Goal: Task Accomplishment & Management: Use online tool/utility

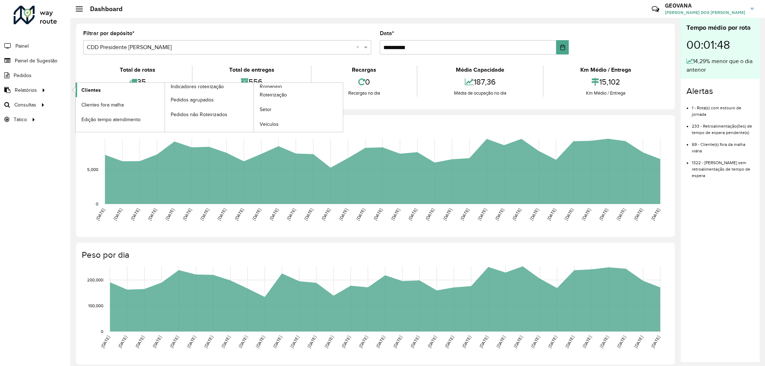
click at [81, 86] on link "Clientes" at bounding box center [120, 90] width 89 height 14
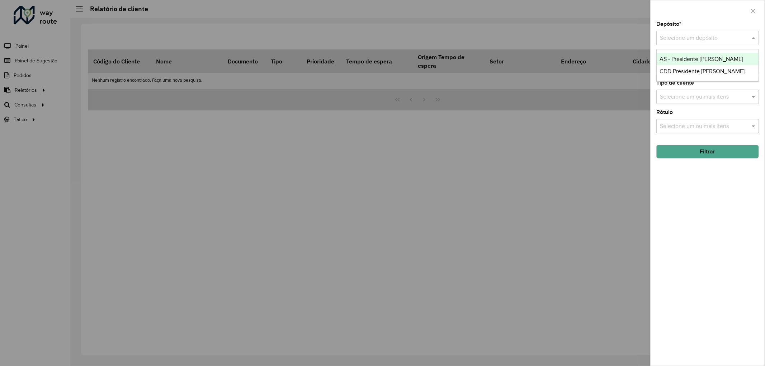
click at [700, 37] on input "text" at bounding box center [700, 38] width 81 height 9
click at [678, 73] on span "CDD Presidente [PERSON_NAME]" at bounding box center [702, 71] width 85 height 6
click at [679, 67] on input "text" at bounding box center [705, 68] width 92 height 9
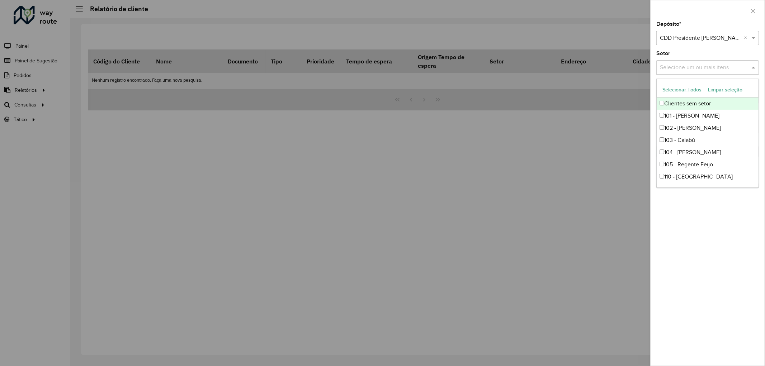
click at [676, 90] on button "Selecionar Todos" at bounding box center [683, 89] width 46 height 11
click at [700, 286] on div "Depósito * Selecione um depósito × CDD Presidente [PERSON_NAME] × Setor Selecio…" at bounding box center [708, 194] width 114 height 345
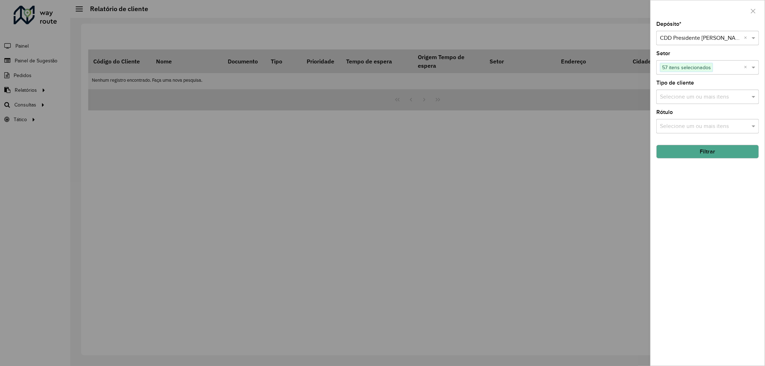
click at [676, 96] on input "text" at bounding box center [705, 97] width 92 height 9
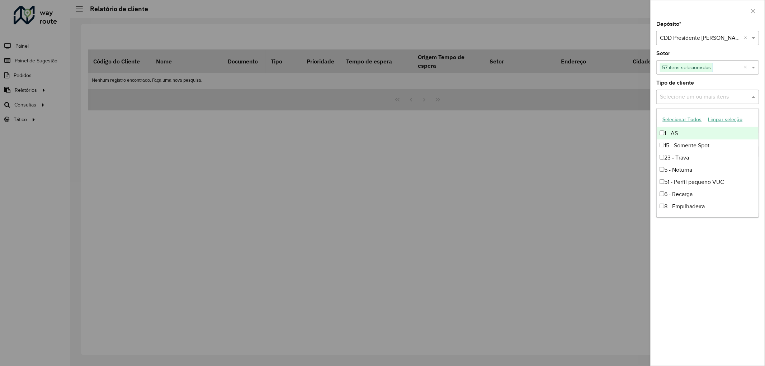
click at [680, 119] on button "Selecionar Todos" at bounding box center [683, 119] width 46 height 11
click at [689, 297] on div "Depósito * Selecione um depósito × CDD Presidente [PERSON_NAME] × Setor Selecio…" at bounding box center [708, 194] width 114 height 345
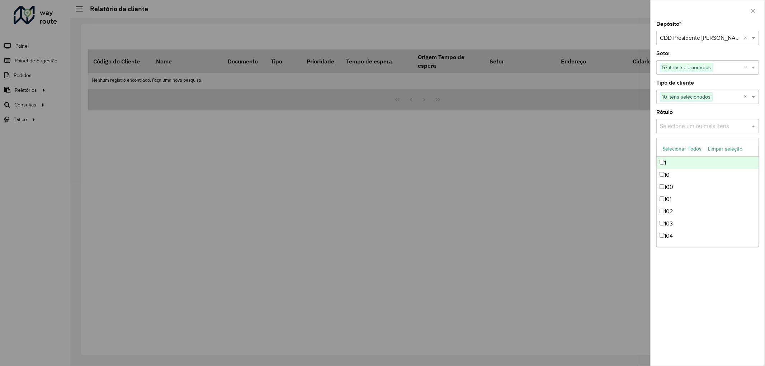
click at [694, 127] on input "text" at bounding box center [705, 126] width 92 height 9
click at [683, 148] on button "Selecionar Todos" at bounding box center [683, 149] width 46 height 11
click at [713, 309] on div "Depósito * Selecione um depósito × CDD Presidente [PERSON_NAME] × Setor Selecio…" at bounding box center [708, 194] width 114 height 345
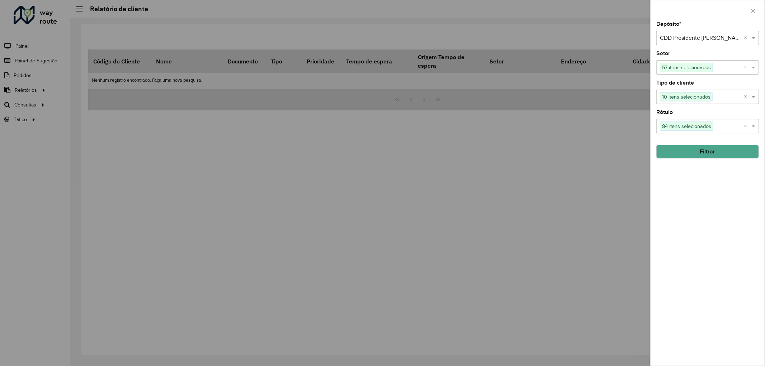
click at [708, 152] on button "Filtrar" at bounding box center [708, 152] width 103 height 14
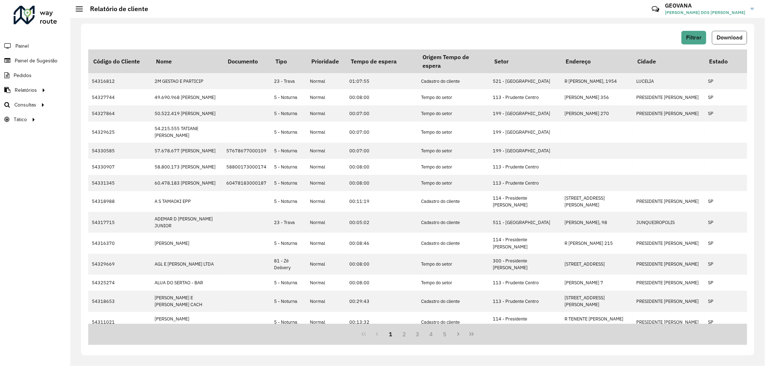
click at [725, 33] on button "Download" at bounding box center [729, 38] width 35 height 14
